Goal: Information Seeking & Learning: Learn about a topic

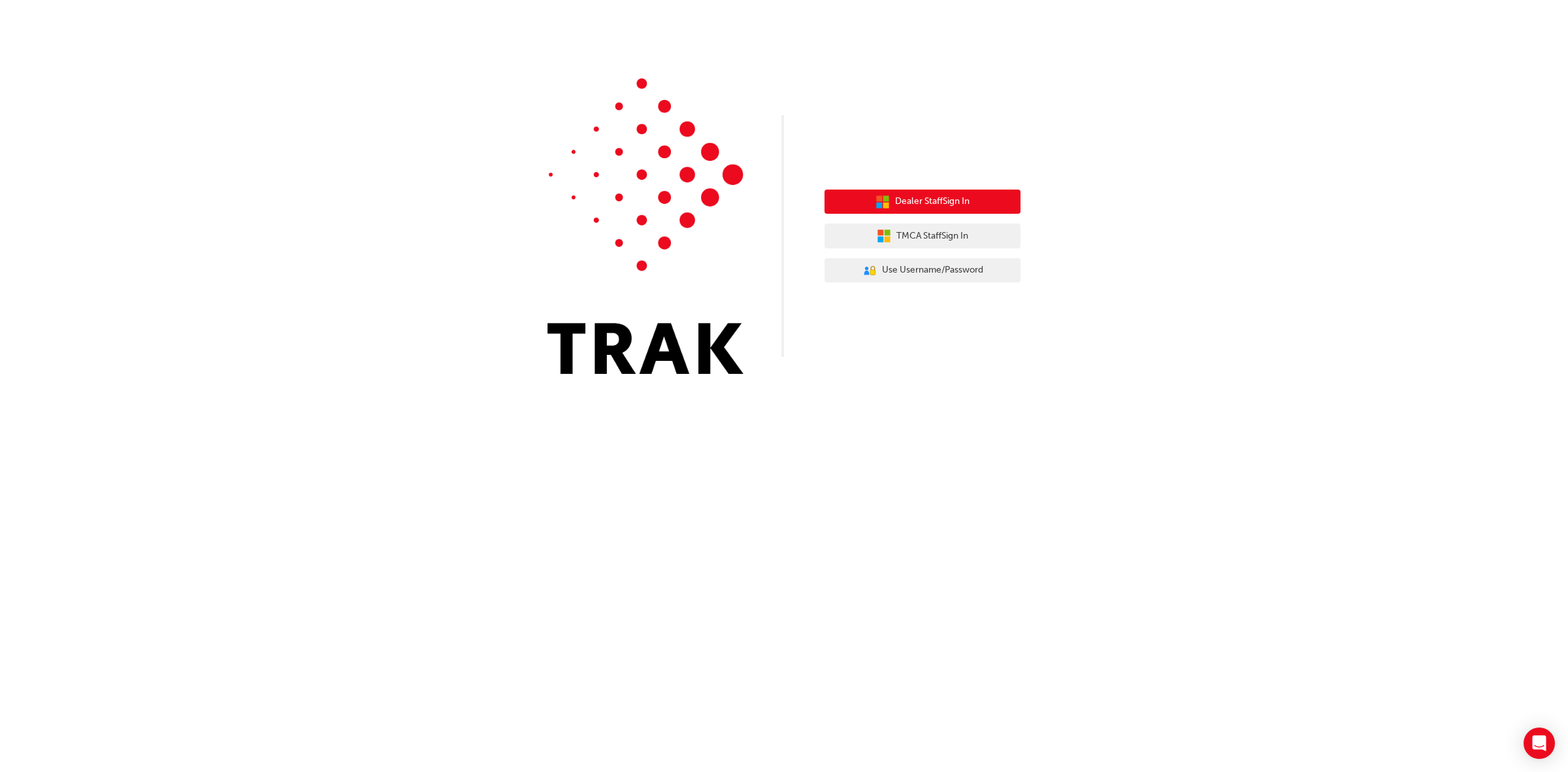
drag, startPoint x: 962, startPoint y: 198, endPoint x: 981, endPoint y: 203, distance: 19.6
click at [962, 197] on span "Dealer Staff Sign In" at bounding box center [932, 201] width 75 height 15
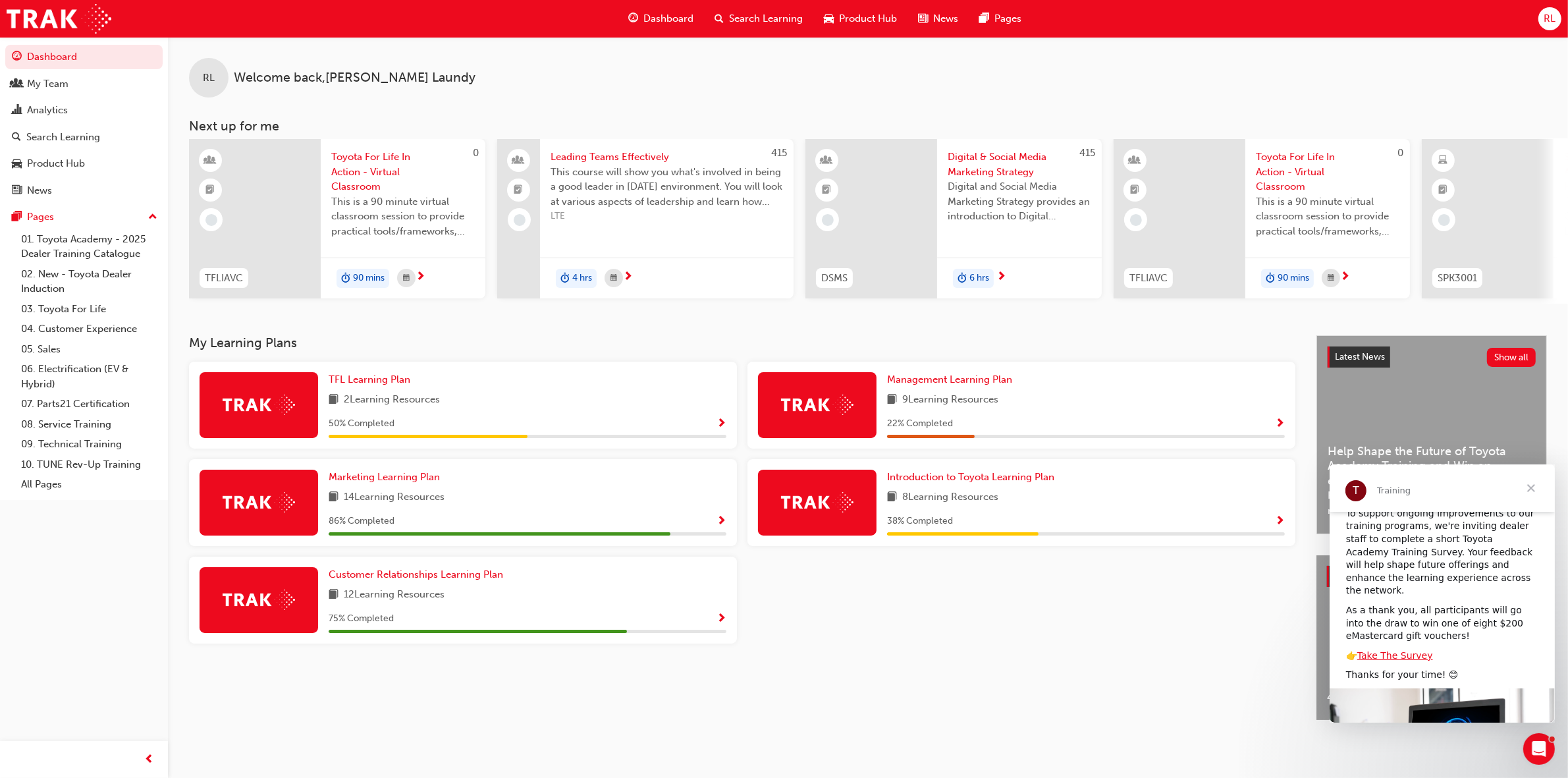
scroll to position [83, 0]
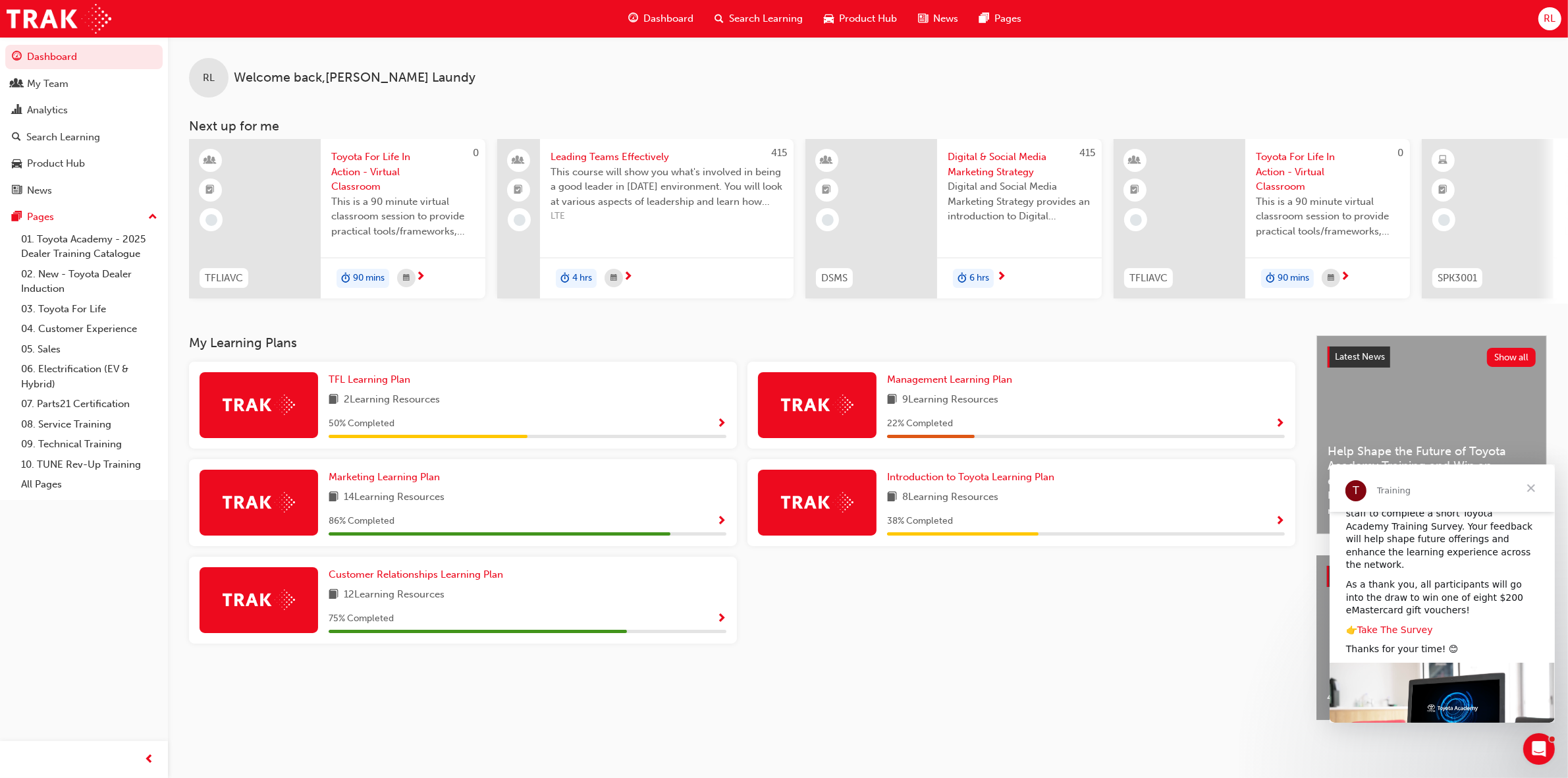
click at [1408, 623] on link "Take The Survey" at bounding box center [1394, 629] width 75 height 11
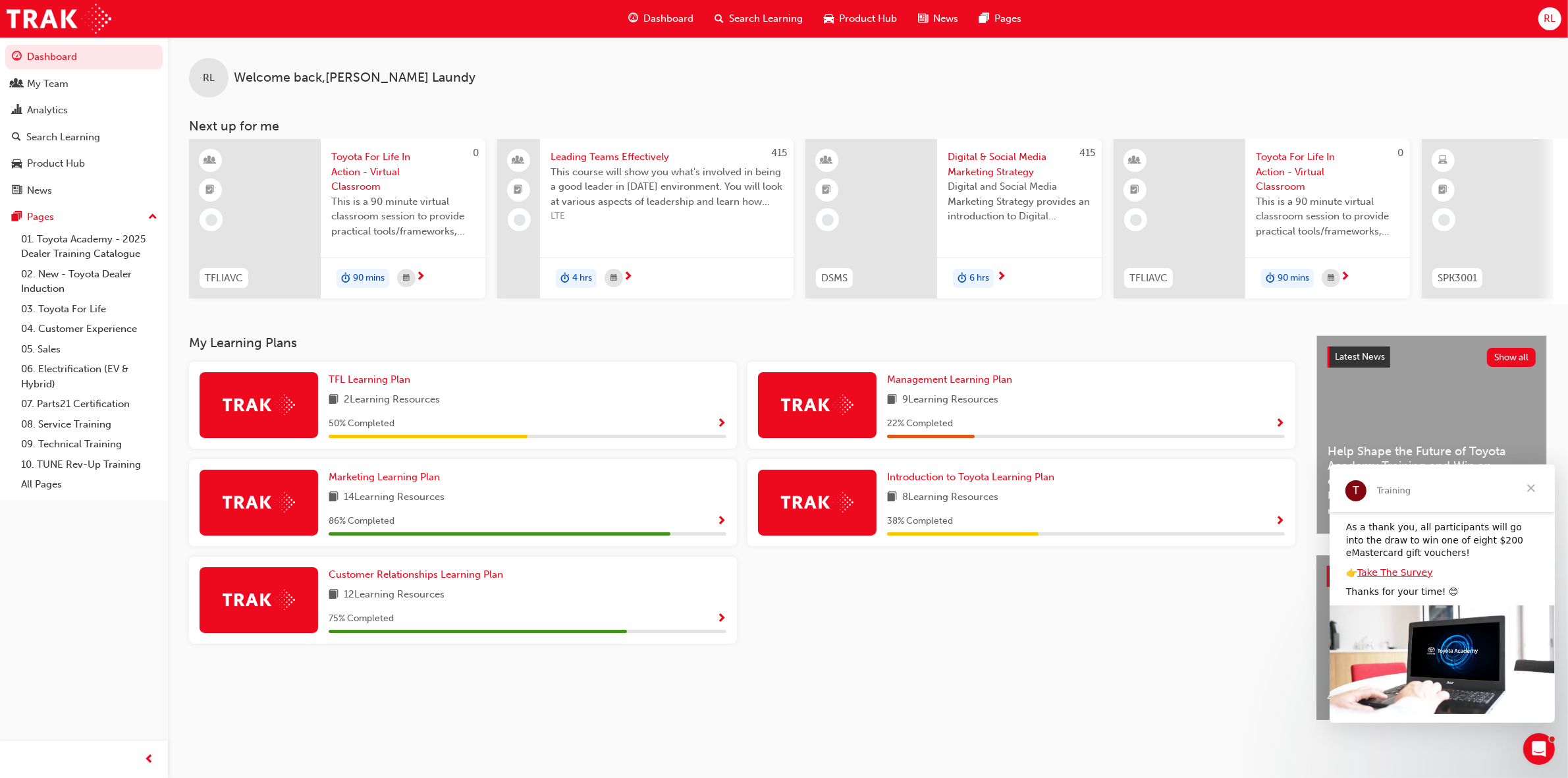
click at [1528, 483] on span "Close" at bounding box center [1530, 487] width 48 height 48
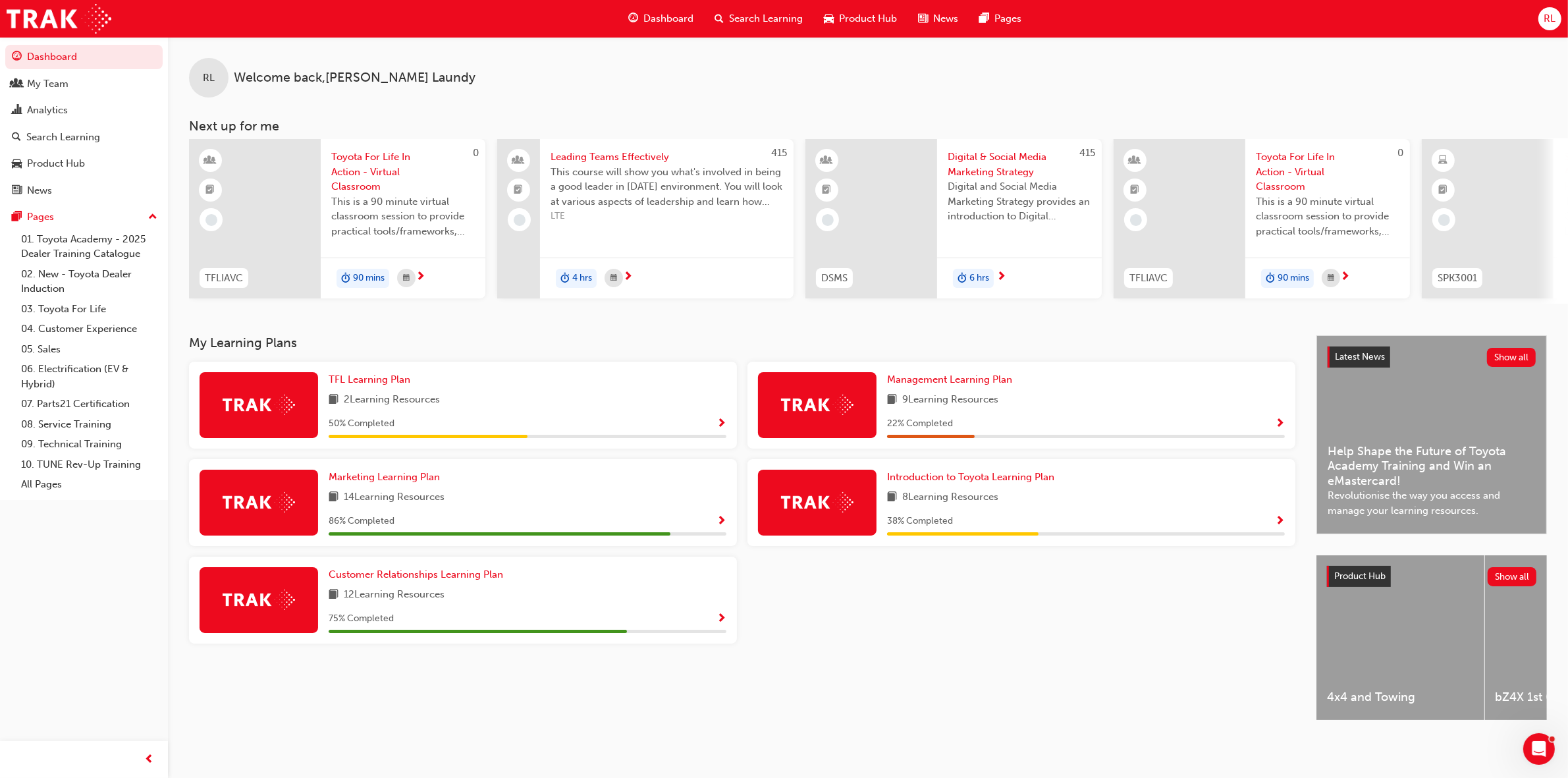
click at [1367, 461] on span "Help Shape the Future of Toyota Academy Training and Win an eMastercard!" at bounding box center [1431, 466] width 208 height 45
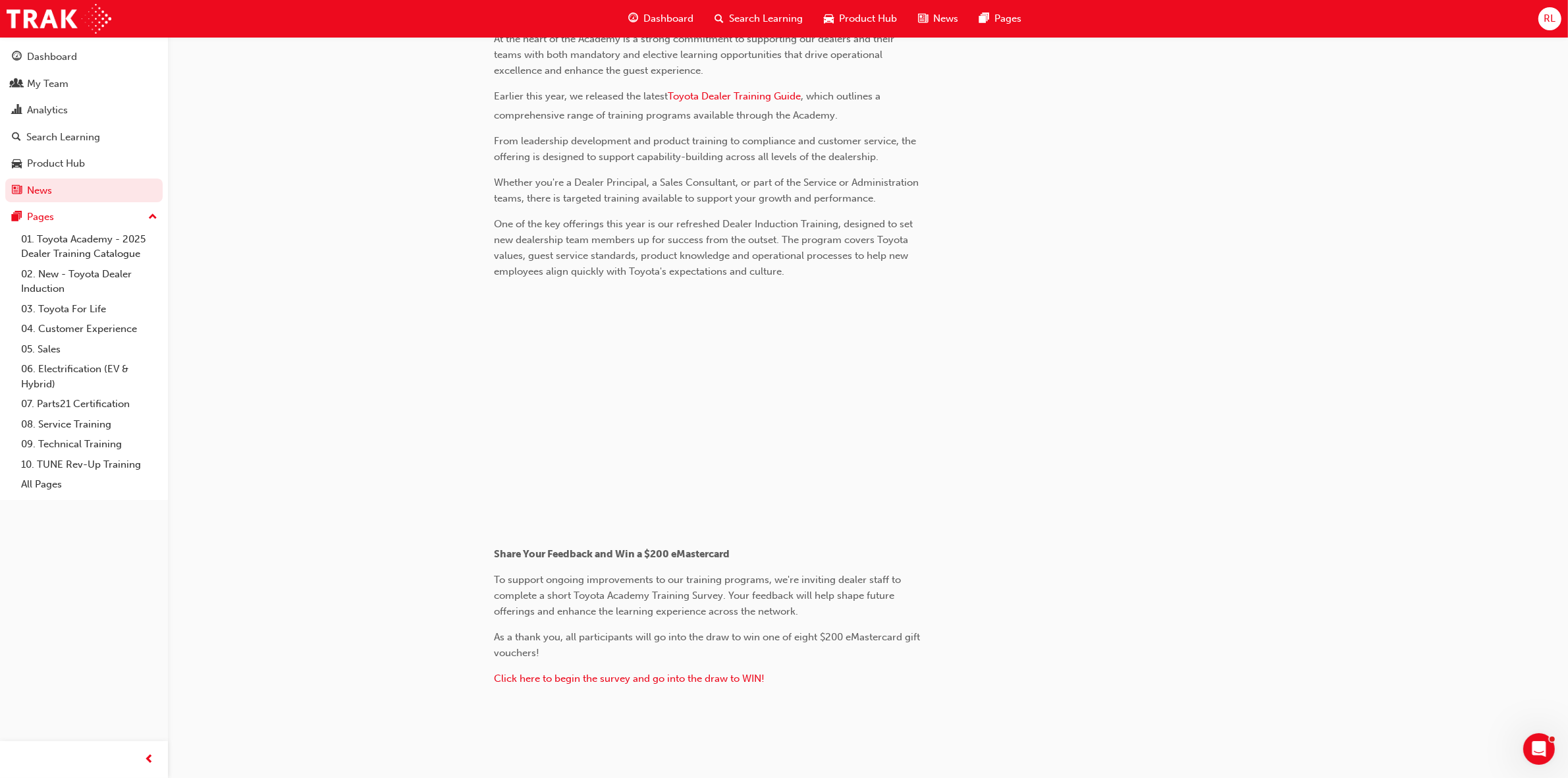
scroll to position [479, 0]
click at [685, 674] on span "Click here to begin the survey and go into the draw to WIN!" at bounding box center [629, 671] width 270 height 12
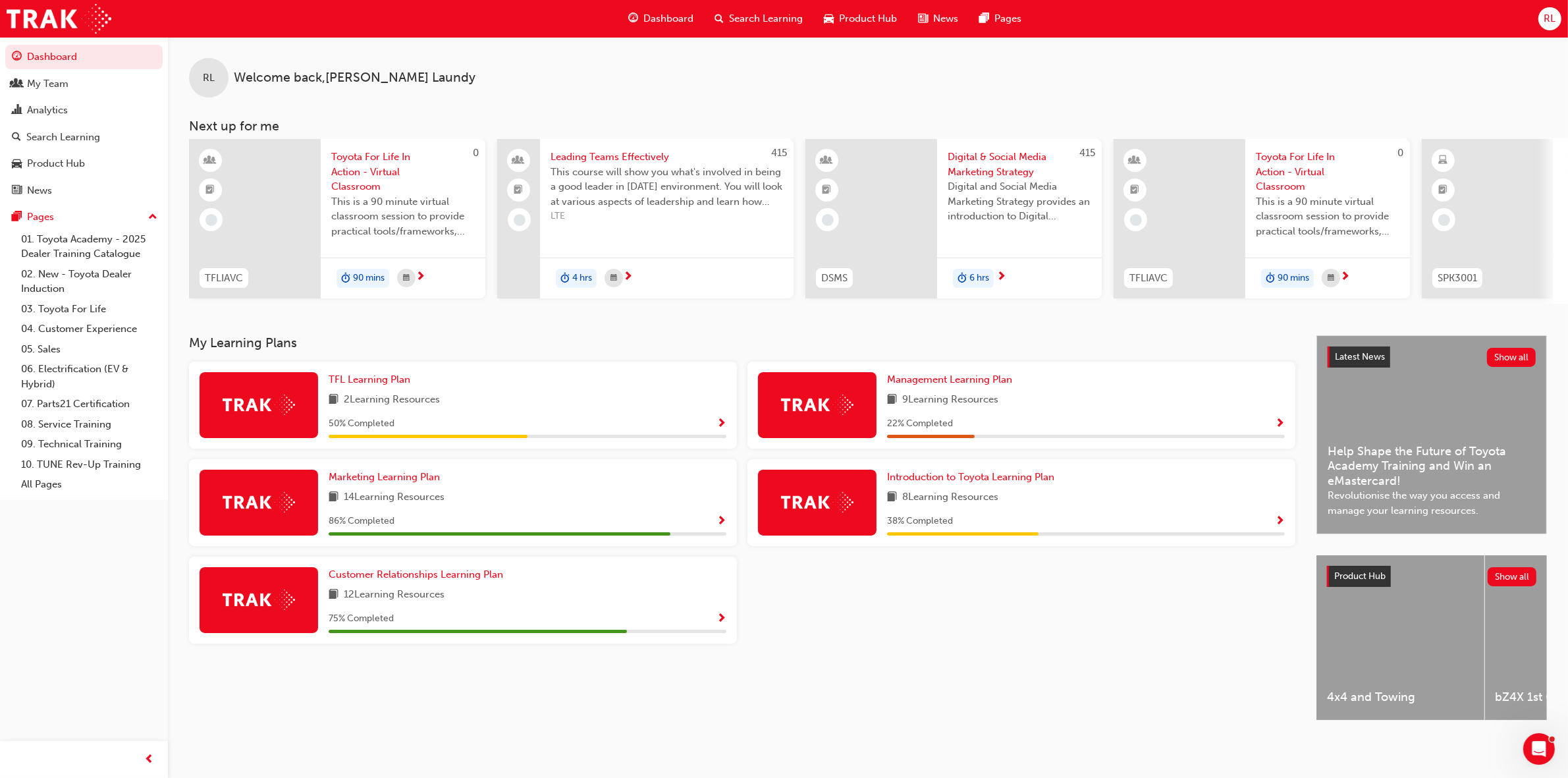
scroll to position [9, 0]
click at [1506, 354] on button "Show all" at bounding box center [1511, 357] width 49 height 19
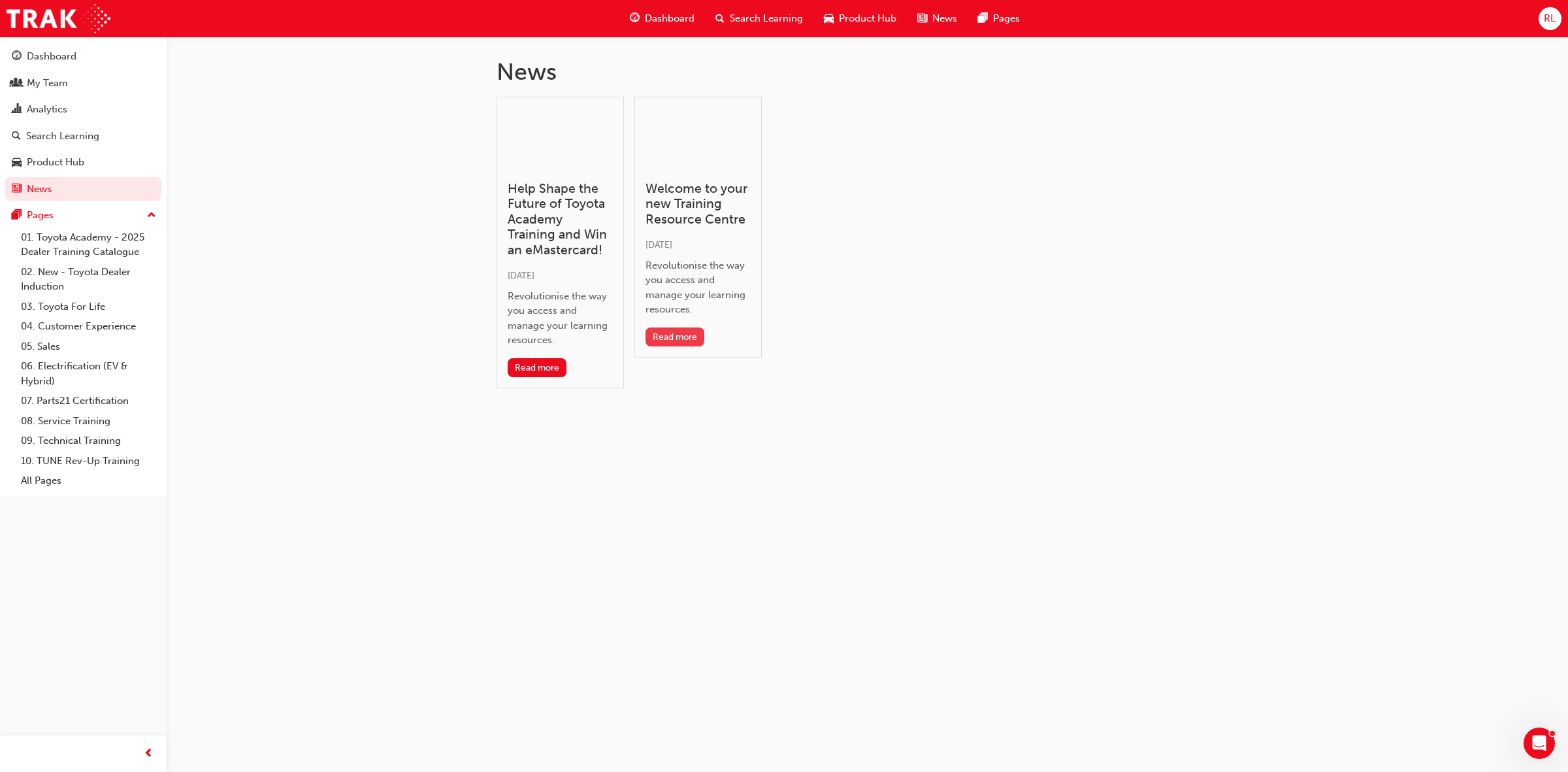
click at [671, 332] on button "Read more" at bounding box center [674, 336] width 60 height 19
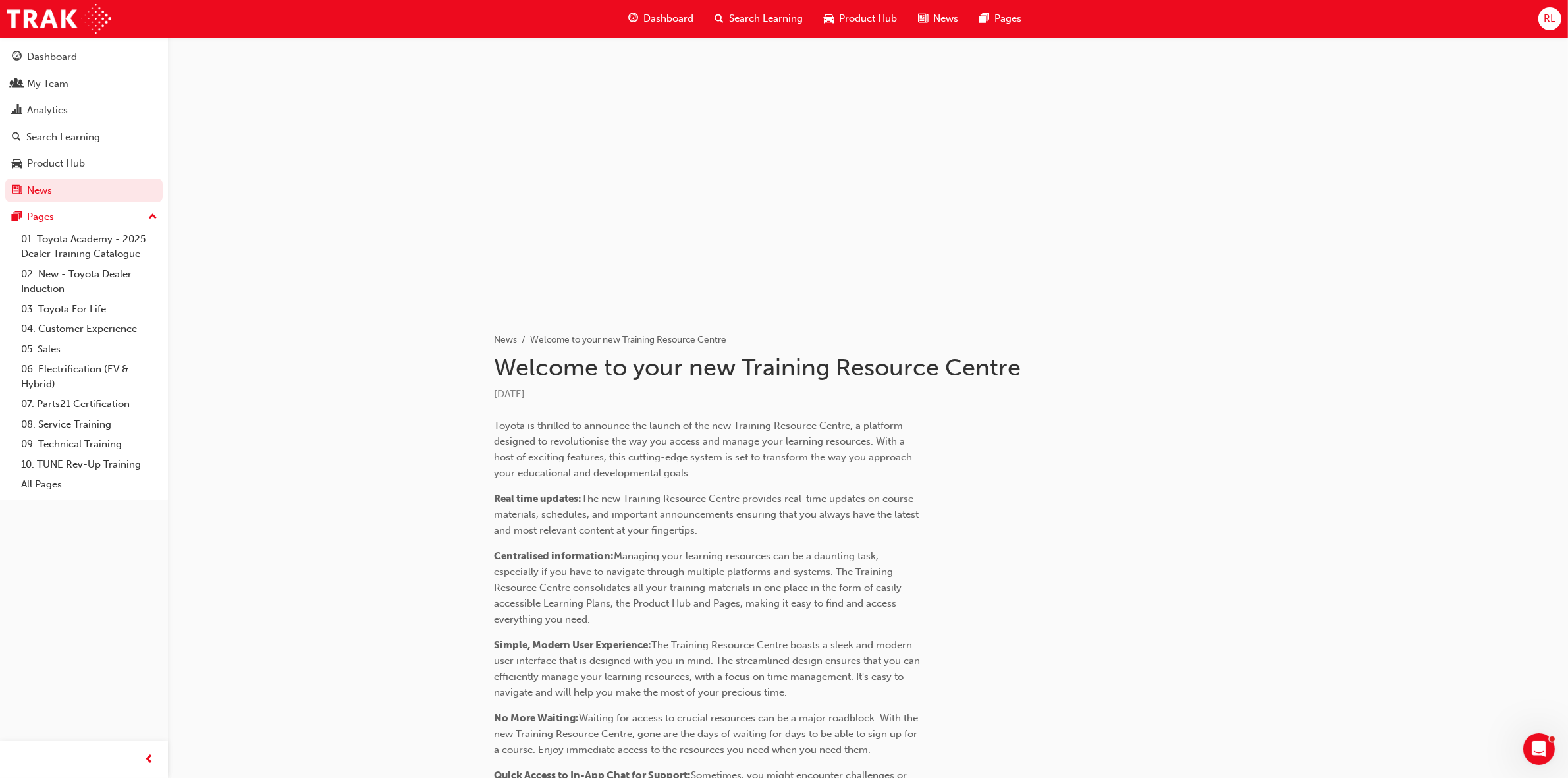
scroll to position [164, 0]
